Goal: Browse casually: Explore the website without a specific task or goal

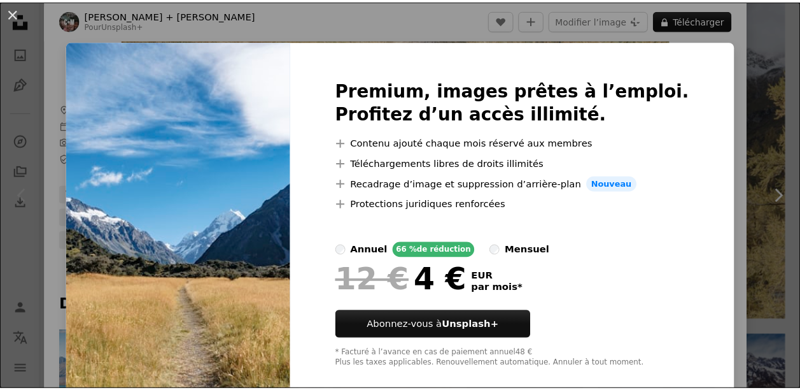
scroll to position [19, 0]
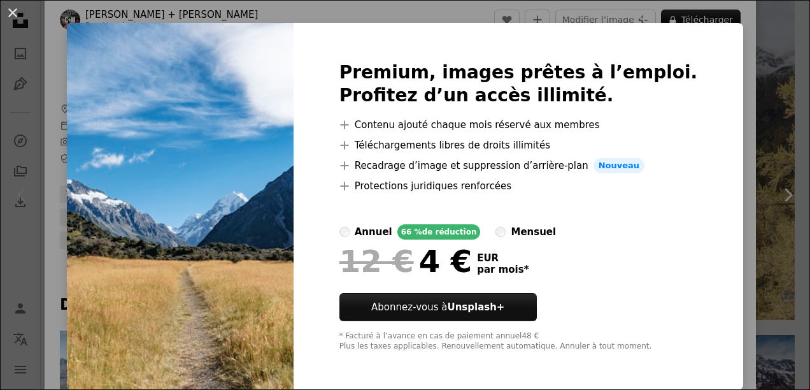
click at [512, 230] on label "mensuel" at bounding box center [525, 231] width 60 height 15
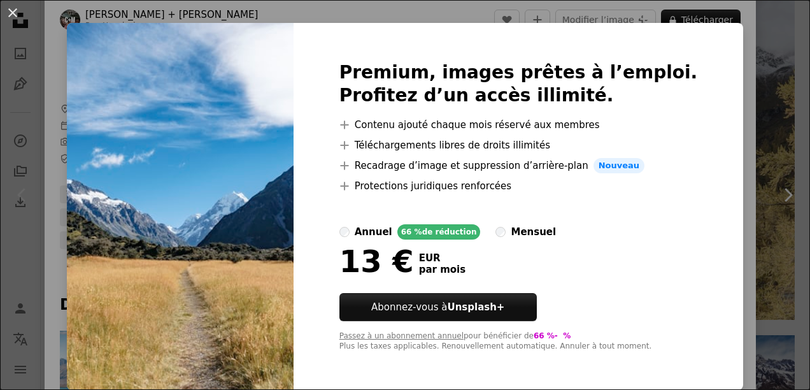
click at [733, 59] on div "An X shape Premium, images prêtes à l’emploi. Profitez d’un accès illimité. A p…" at bounding box center [405, 195] width 810 height 390
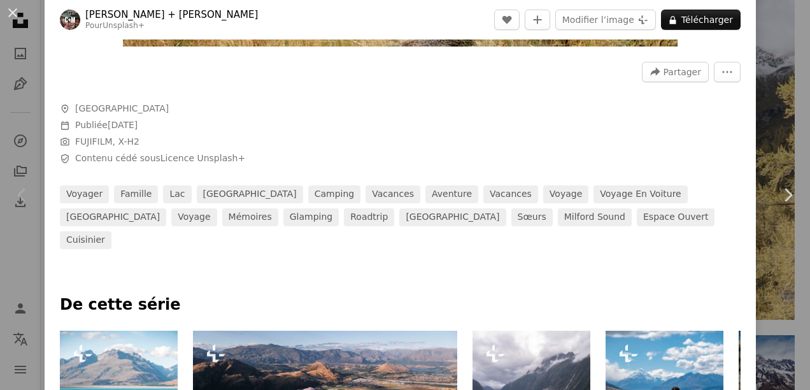
click at [759, 102] on div "An X shape Chevron left Chevron right [PERSON_NAME] + [PERSON_NAME] Unsplash+ A…" at bounding box center [405, 195] width 810 height 390
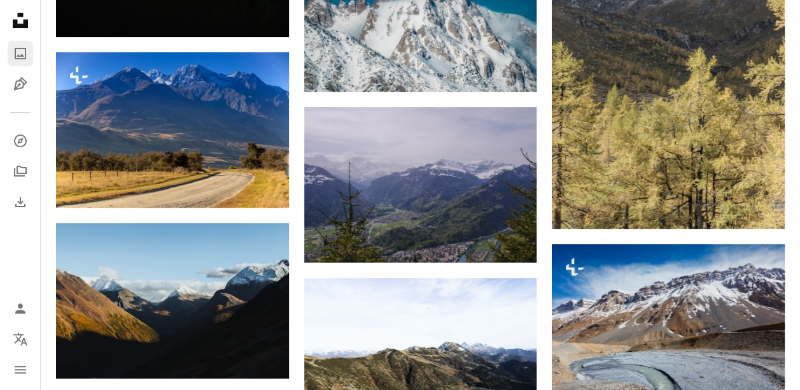
click at [18, 60] on icon "A photo" at bounding box center [20, 53] width 15 height 15
